Goal: Task Accomplishment & Management: Understand process/instructions

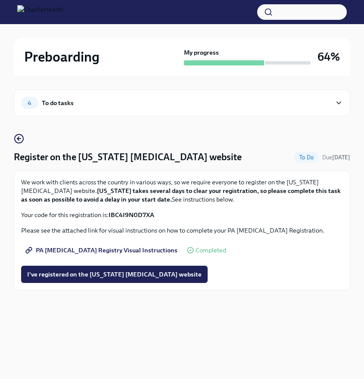
click at [41, 12] on img at bounding box center [40, 12] width 46 height 14
click at [39, 105] on div "4 To do tasks" at bounding box center [176, 103] width 310 height 12
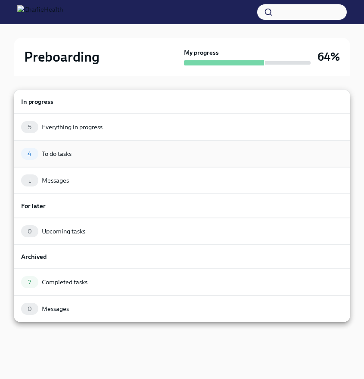
click at [45, 154] on div "To do tasks" at bounding box center [57, 154] width 30 height 9
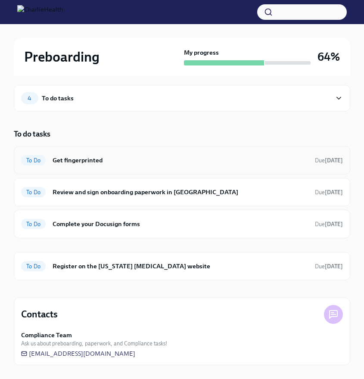
scroll to position [5, 0]
click at [59, 265] on h6 "Register on the [US_STATE] [MEDICAL_DATA] website" at bounding box center [181, 266] width 256 height 9
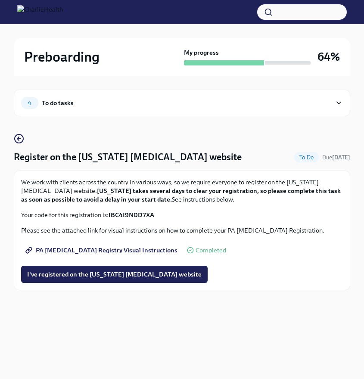
click at [154, 250] on span "PA [MEDICAL_DATA] Registry Visual Instructions" at bounding box center [102, 250] width 150 height 9
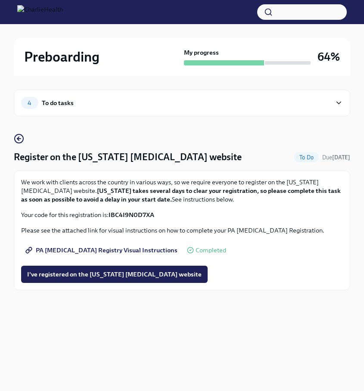
click at [54, 97] on div "4 To do tasks" at bounding box center [176, 103] width 310 height 12
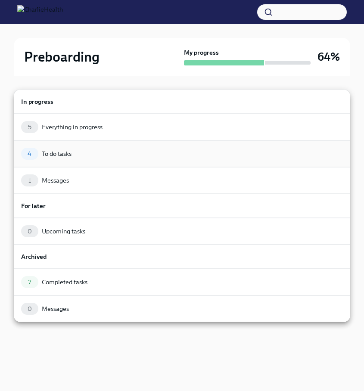
click at [158, 153] on div "4 To do tasks" at bounding box center [182, 154] width 322 height 12
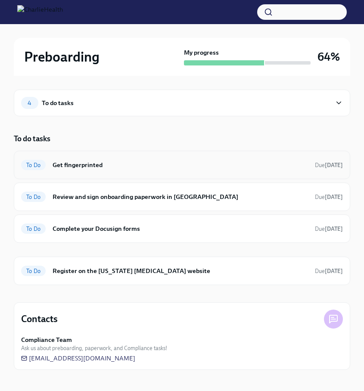
click at [154, 164] on h6 "Get fingerprinted" at bounding box center [181, 164] width 256 height 9
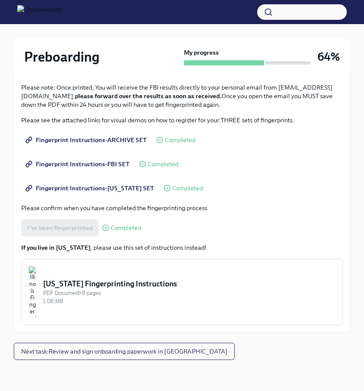
scroll to position [134, 0]
click at [82, 351] on span "Next task : Review and sign onboarding paperwork in [GEOGRAPHIC_DATA]" at bounding box center [124, 351] width 206 height 9
